Goal: Transaction & Acquisition: Subscribe to service/newsletter

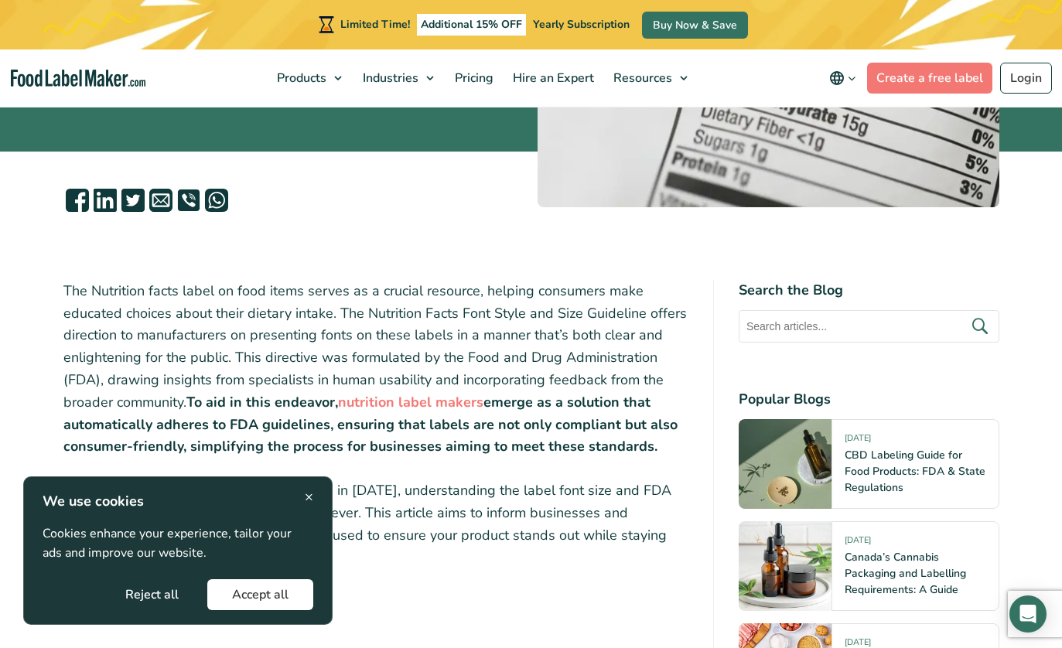
scroll to position [361, 0]
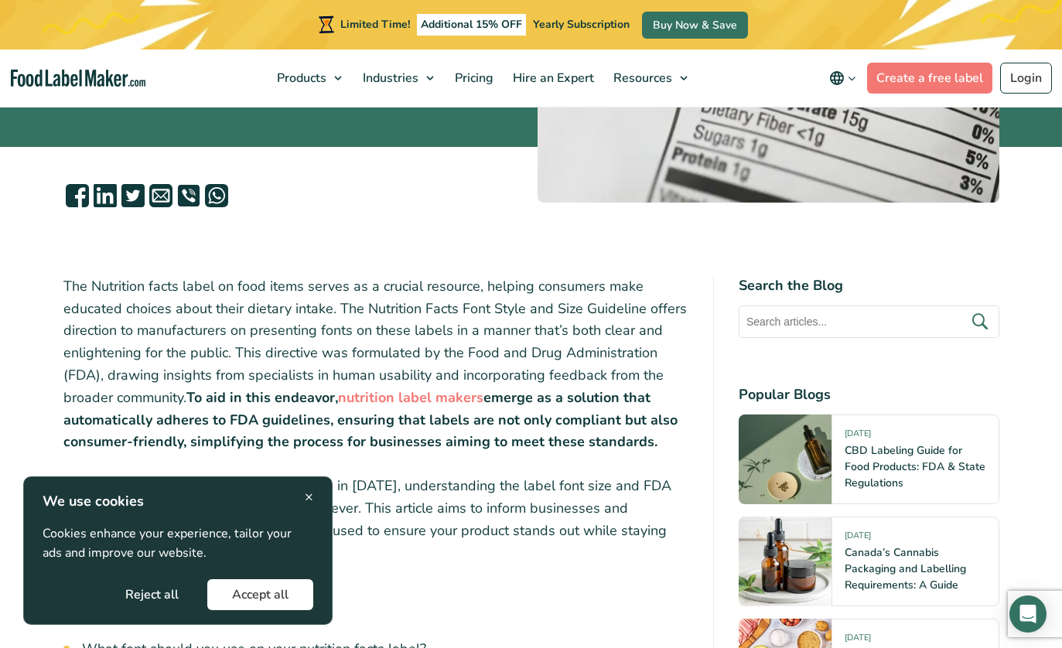
drag, startPoint x: 165, startPoint y: 593, endPoint x: 223, endPoint y: 578, distance: 59.8
click at [165, 593] on button "Reject all" at bounding box center [152, 594] width 103 height 31
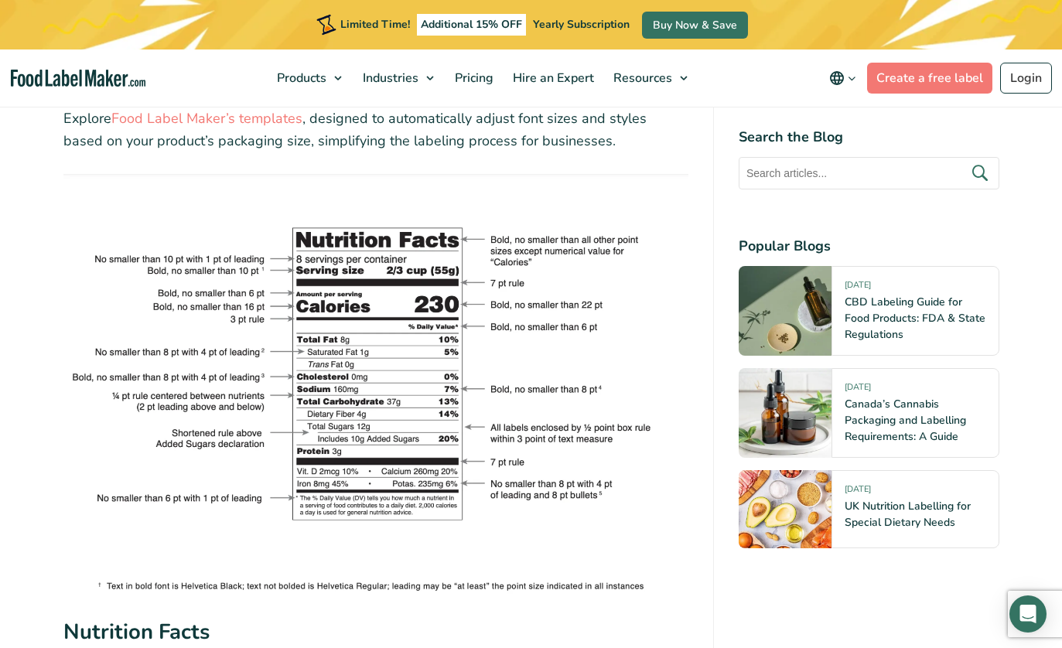
scroll to position [2859, 0]
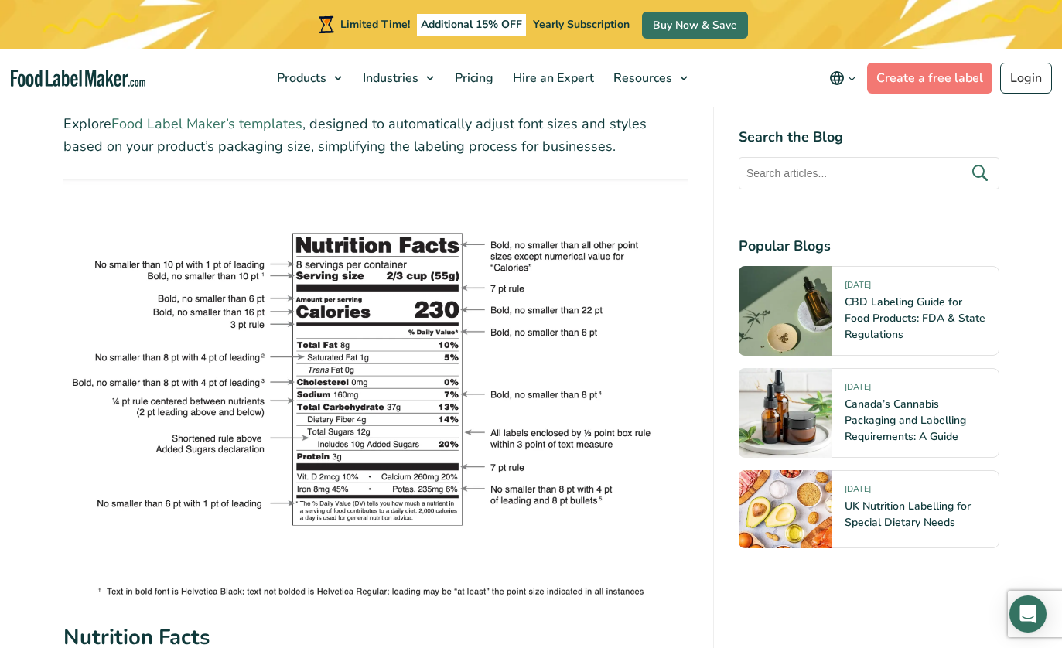
click at [234, 125] on link "Food Label Maker’s templates" at bounding box center [206, 123] width 191 height 19
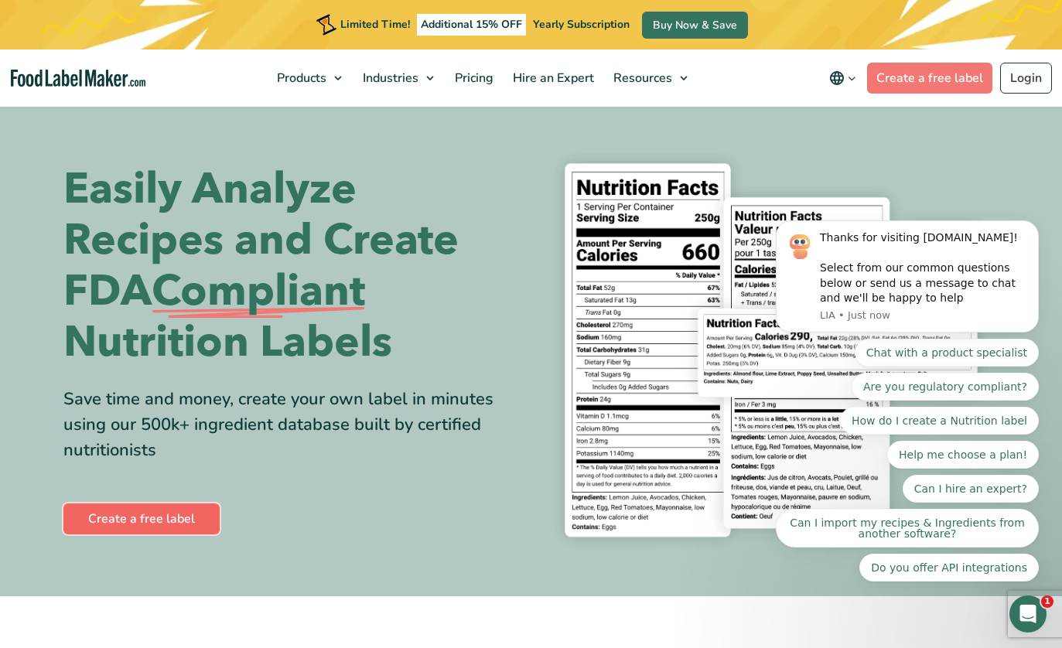
click at [126, 516] on link "Create a free label" at bounding box center [141, 518] width 156 height 31
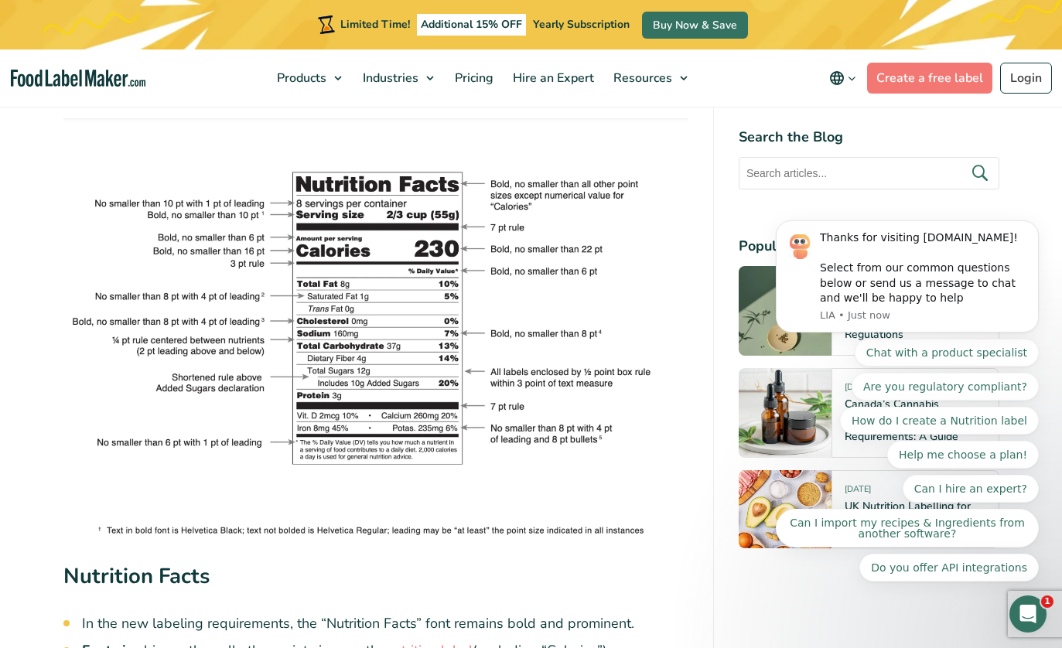
scroll to position [2915, 0]
